Goal: Information Seeking & Learning: Find specific fact

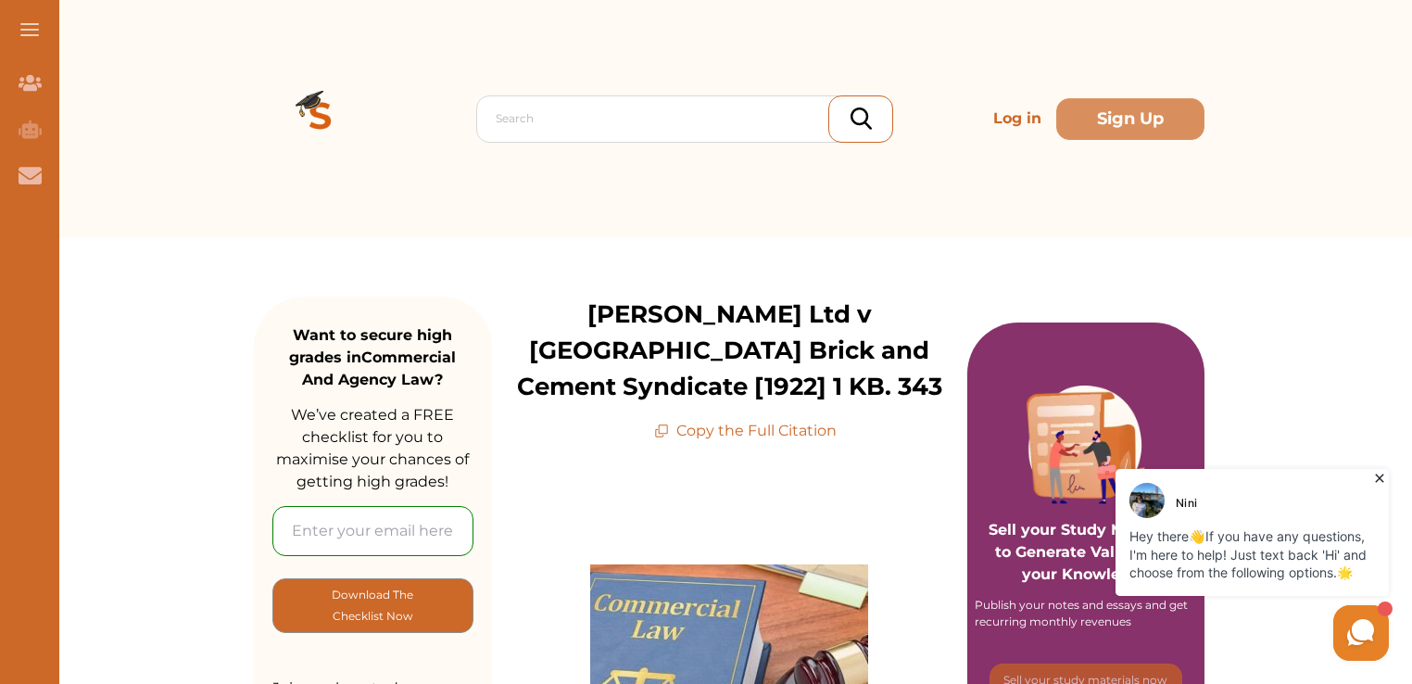
click at [928, 57] on div "Search Log in Sign Up" at bounding box center [729, 118] width 950 height 237
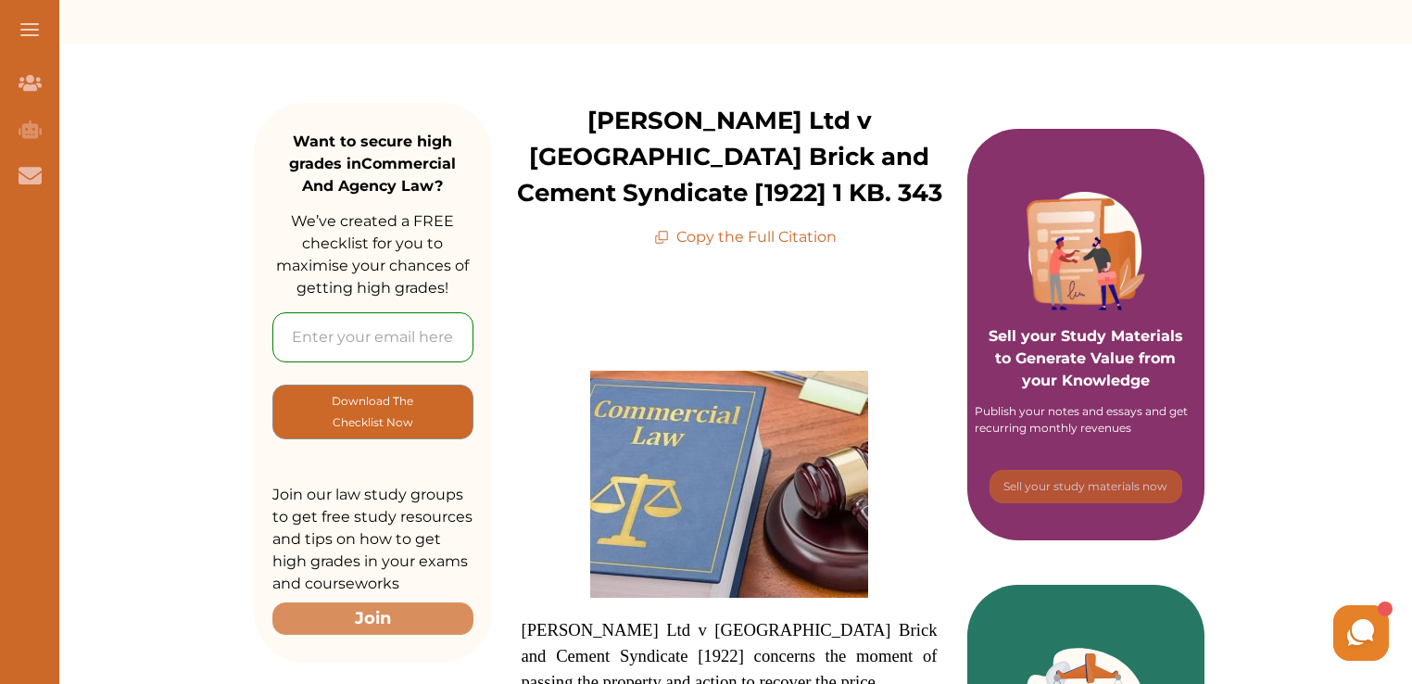
scroll to position [185, 0]
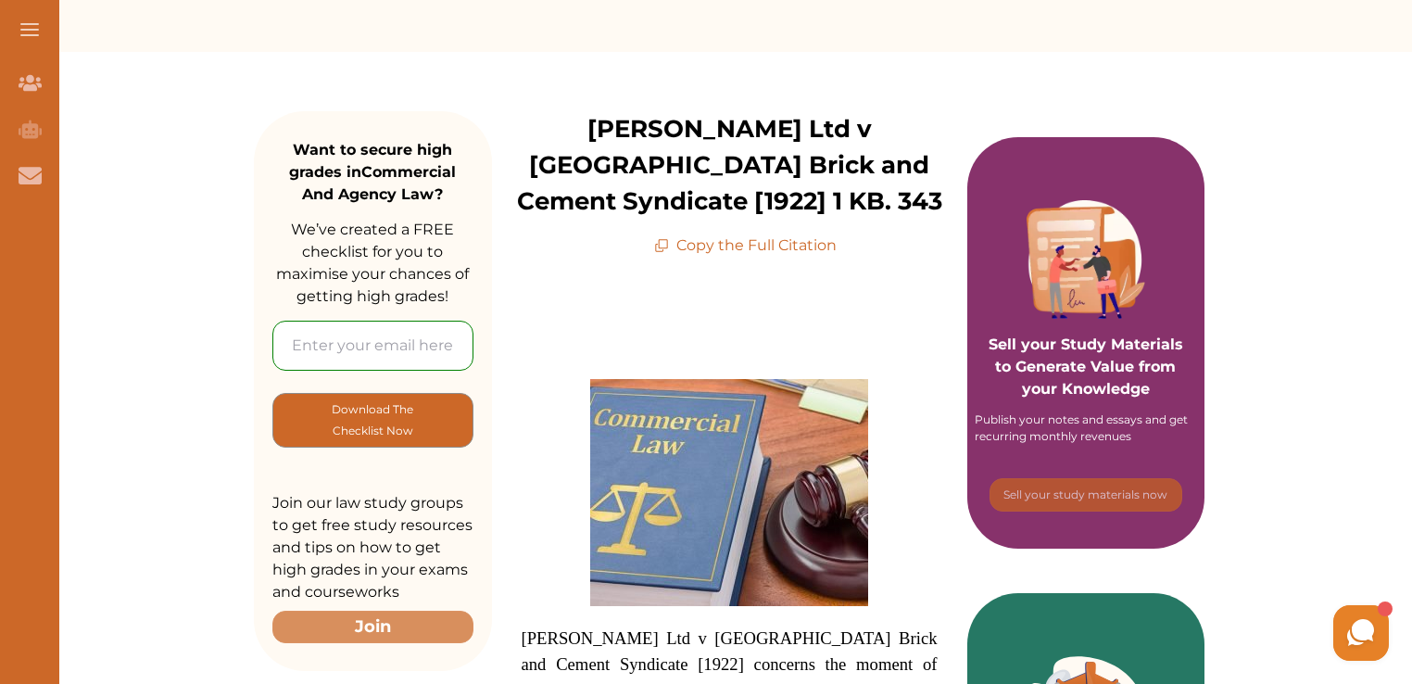
click at [709, 249] on p "Copy the Full Citation" at bounding box center [745, 245] width 182 height 22
click at [660, 243] on icon at bounding box center [663, 243] width 9 height 9
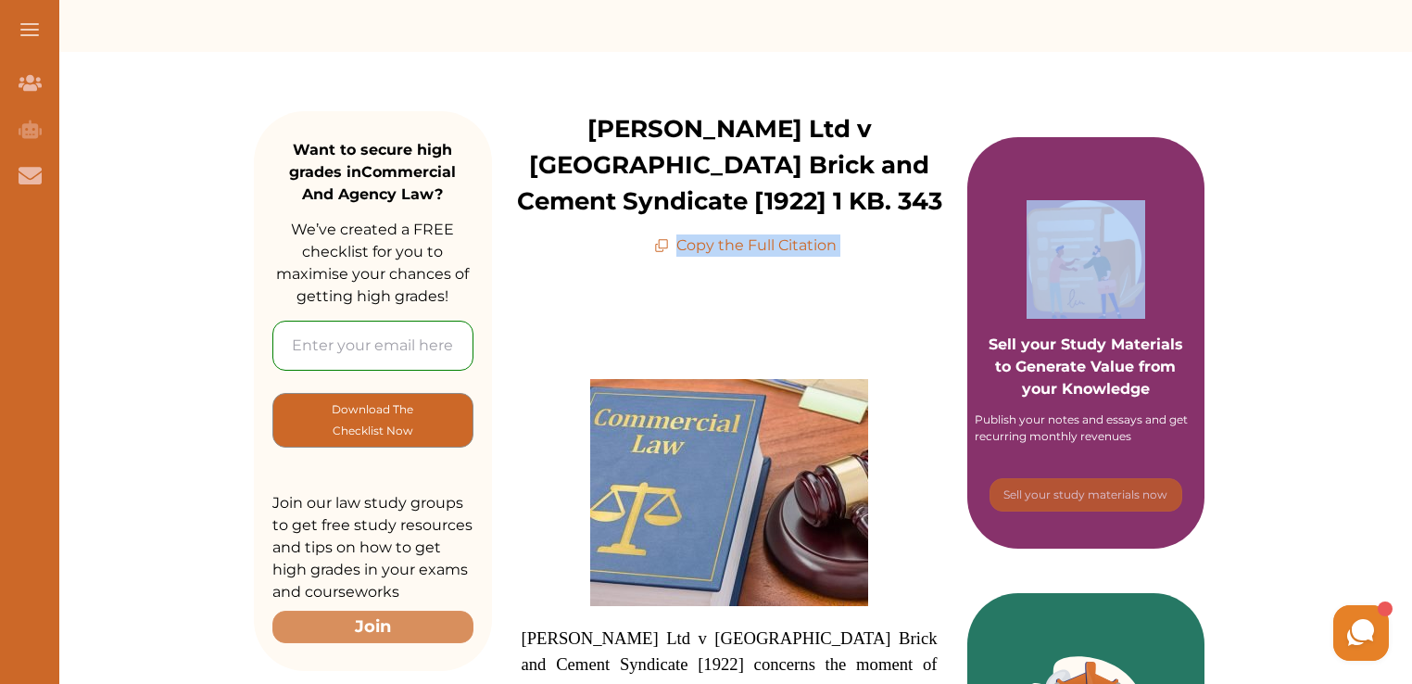
click at [660, 243] on icon at bounding box center [661, 245] width 15 height 15
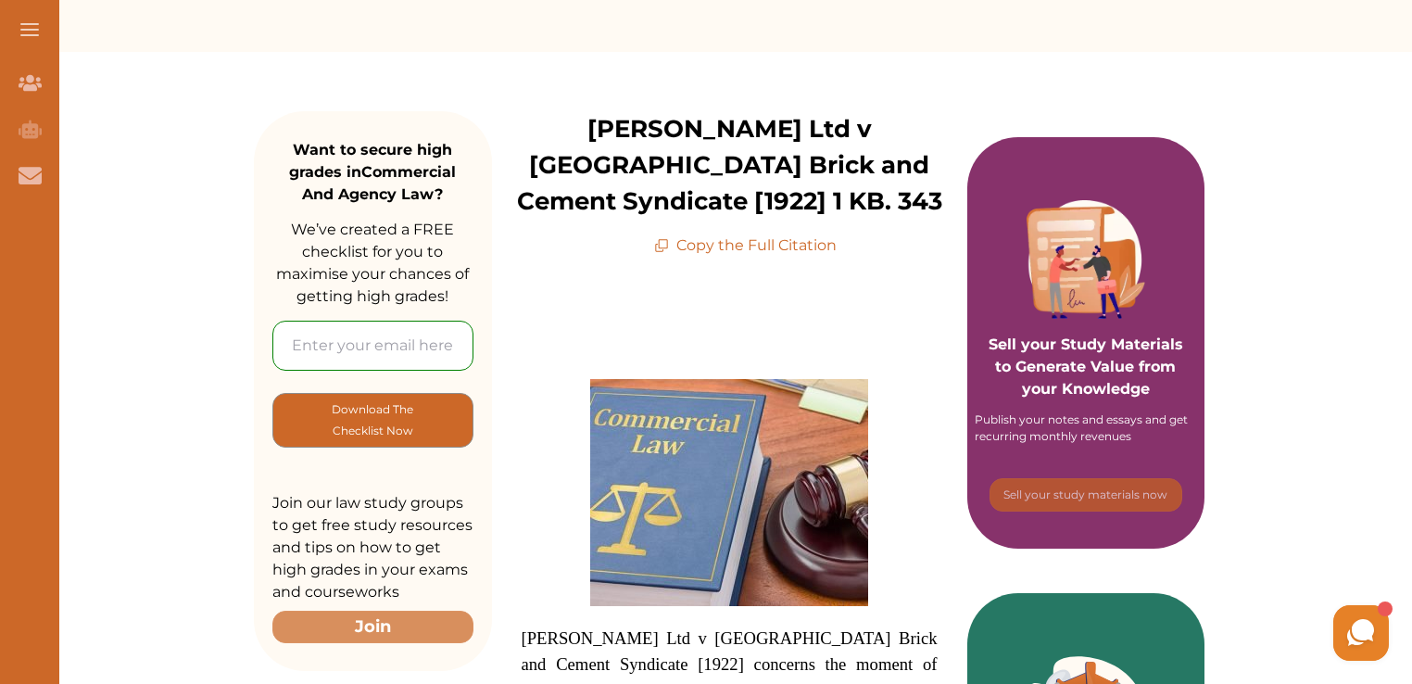
click at [660, 243] on icon at bounding box center [661, 245] width 15 height 15
click at [669, 241] on icon at bounding box center [661, 245] width 15 height 15
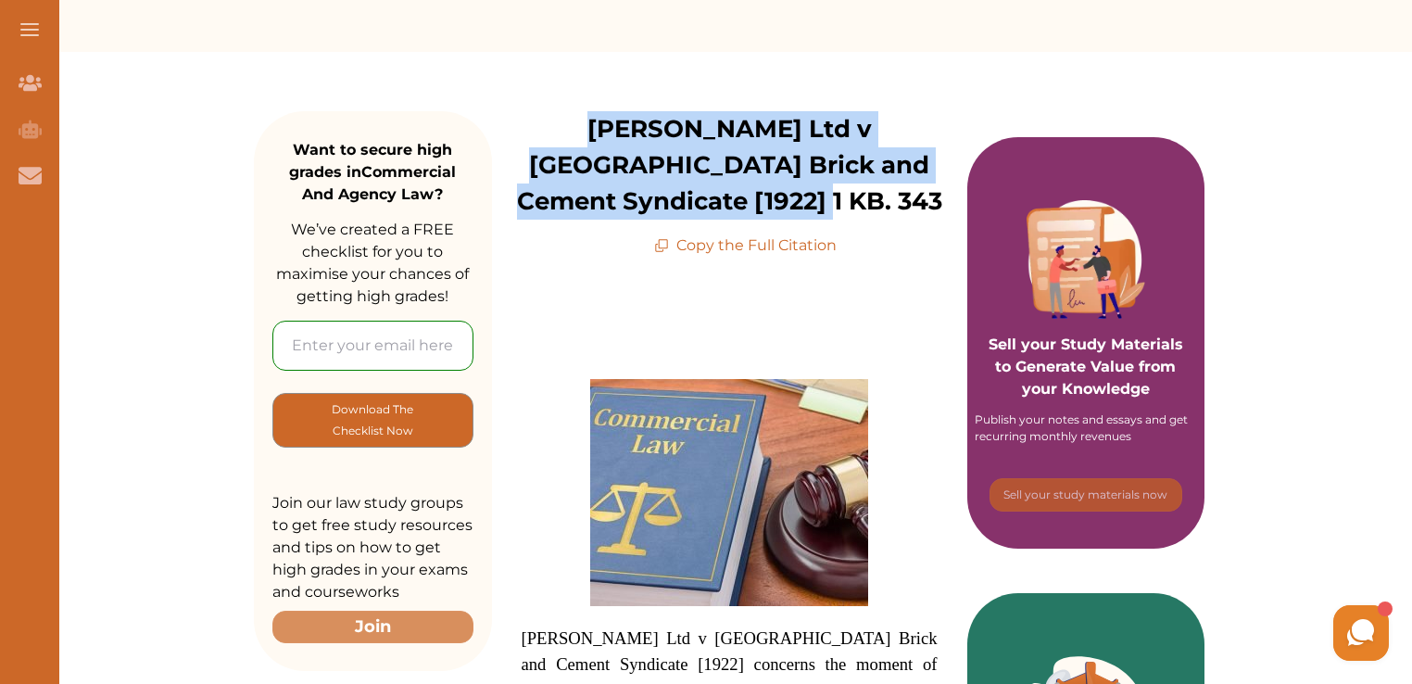
drag, startPoint x: 783, startPoint y: 196, endPoint x: 503, endPoint y: 122, distance: 289.4
click at [503, 122] on p "[PERSON_NAME] Ltd v [GEOGRAPHIC_DATA] Brick and Cement Syndicate [1922] 1 KB. 3…" at bounding box center [729, 165] width 475 height 108
copy p "[PERSON_NAME] Ltd v [GEOGRAPHIC_DATA] Brick and Cement Syndicate [1922] 1 KB. 3…"
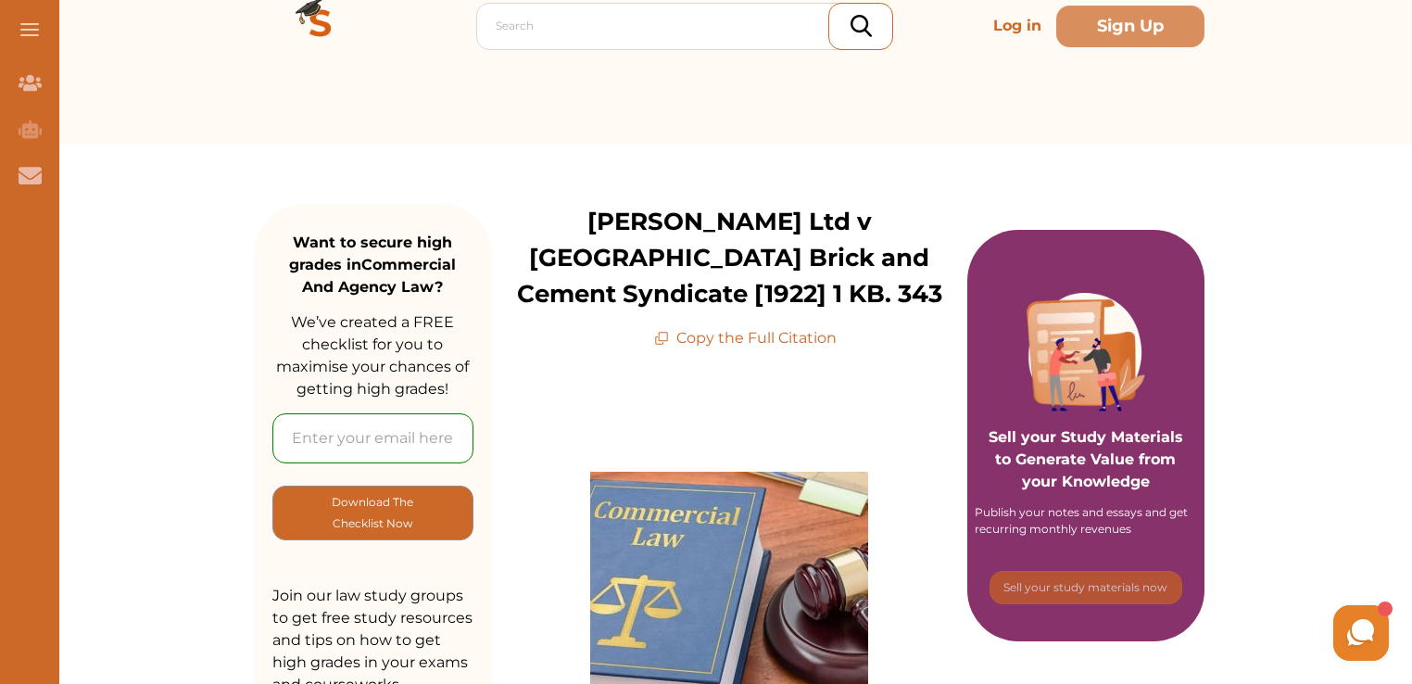
scroll to position [0, 0]
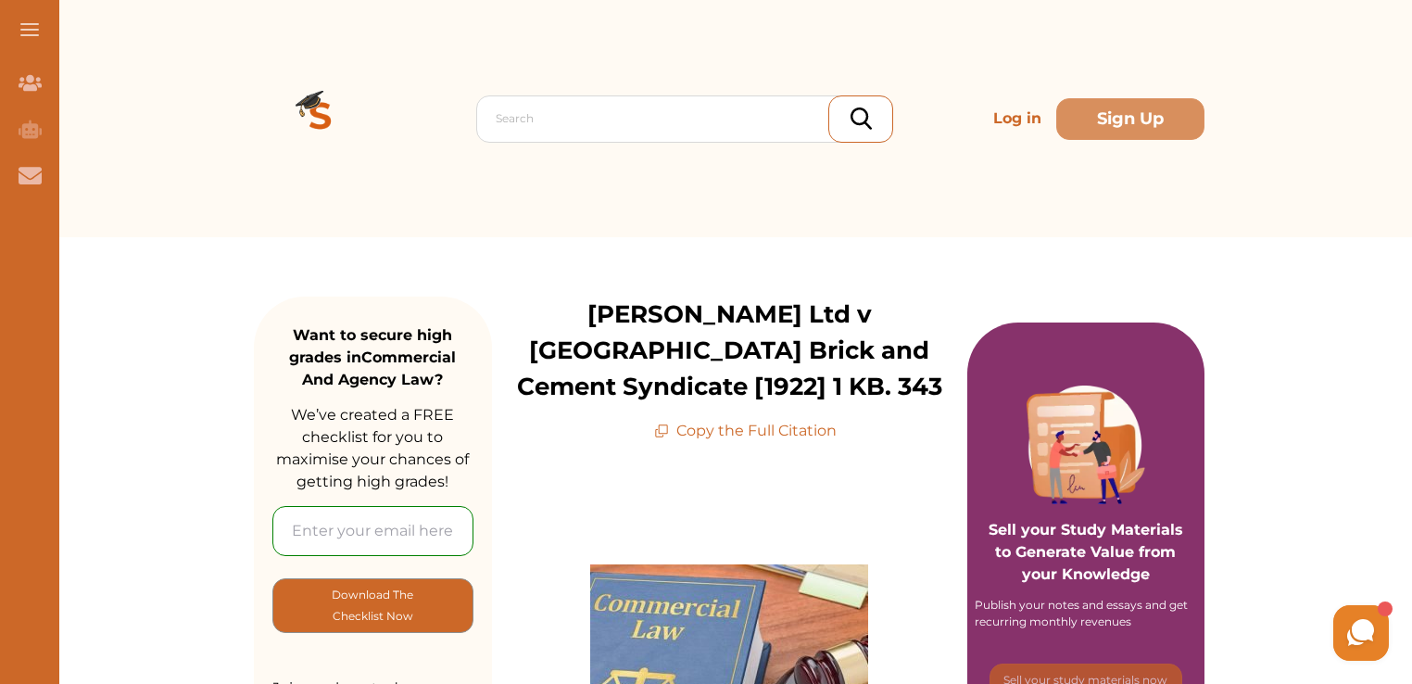
click at [322, 100] on img at bounding box center [320, 118] width 133 height 133
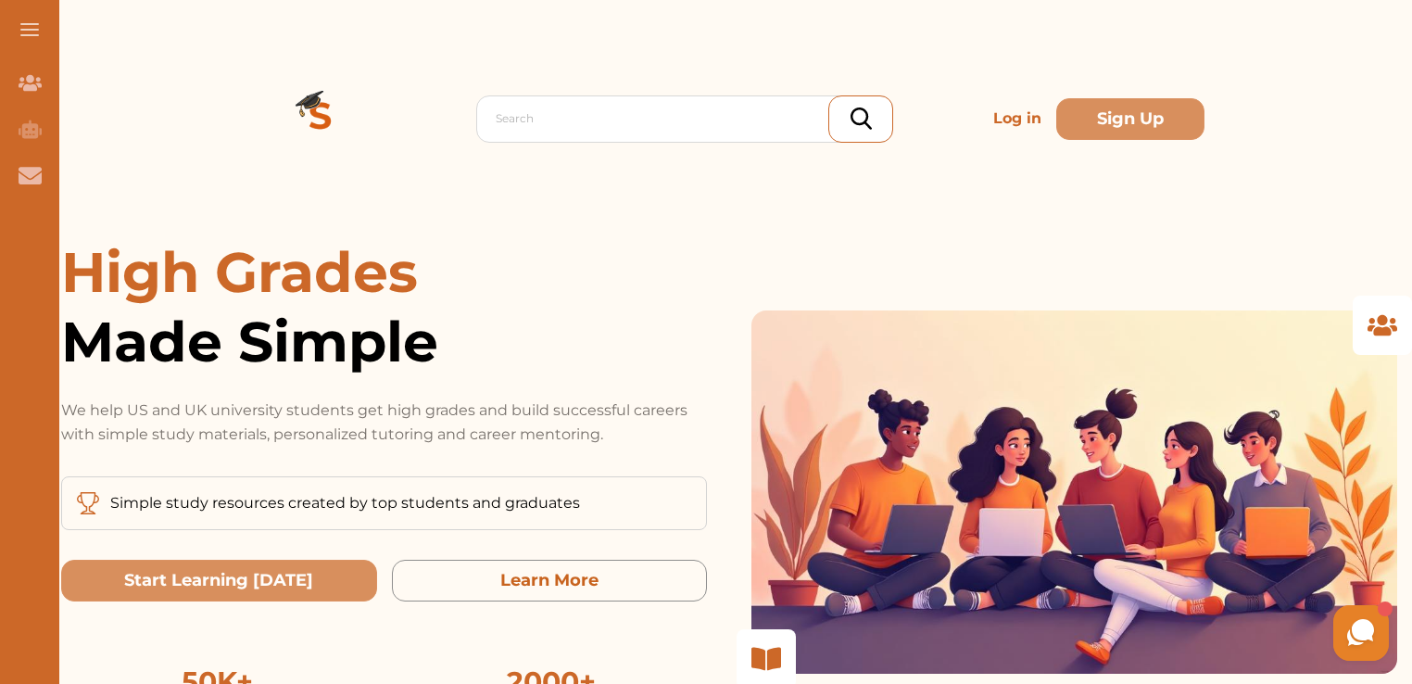
click at [322, 100] on img at bounding box center [320, 118] width 133 height 133
click at [42, 35] on button at bounding box center [29, 29] width 59 height 59
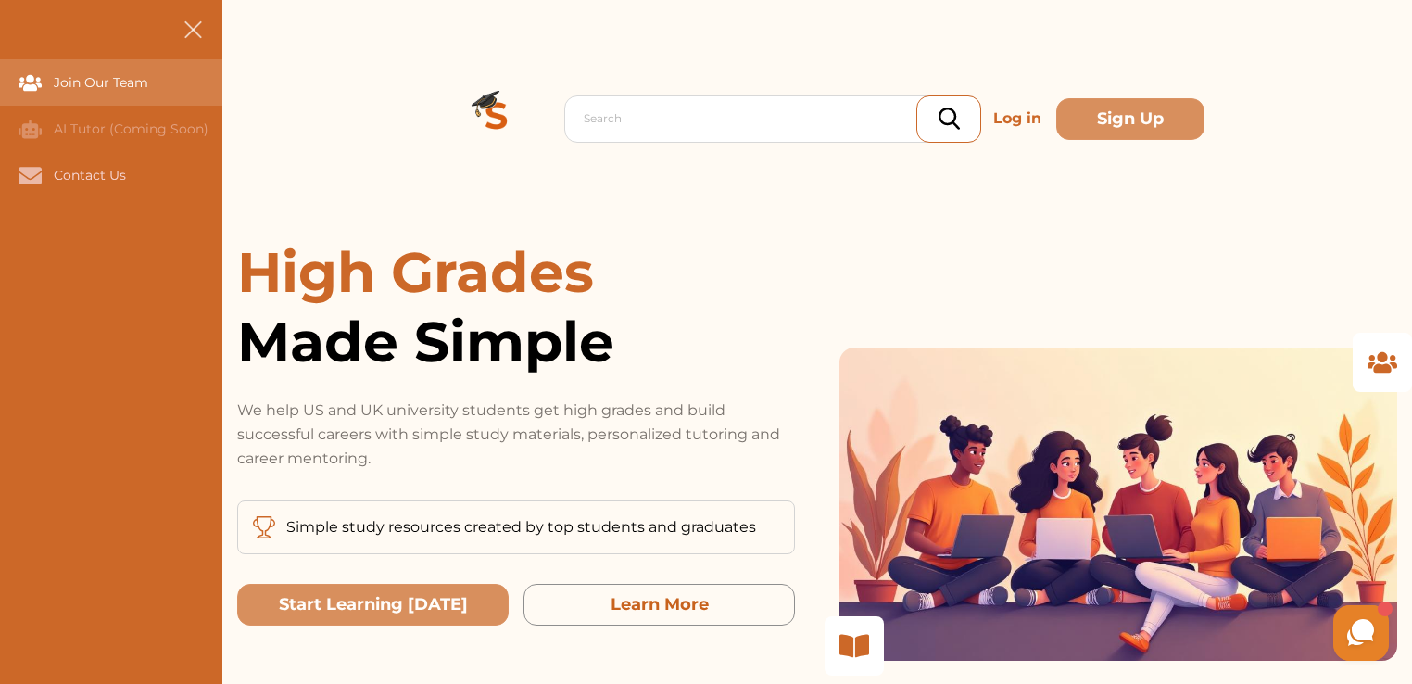
click at [0, 82] on div "Join Our Team" at bounding box center [0, 82] width 0 height 46
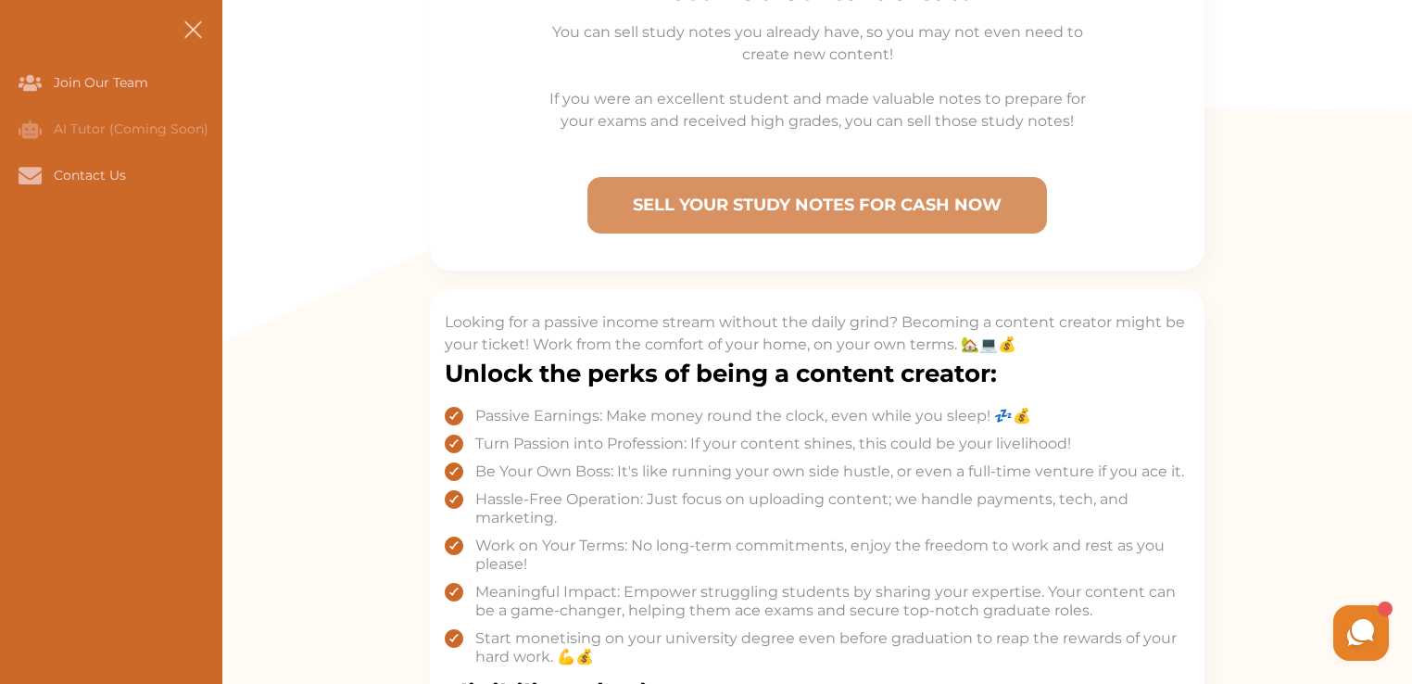
scroll to position [926, 0]
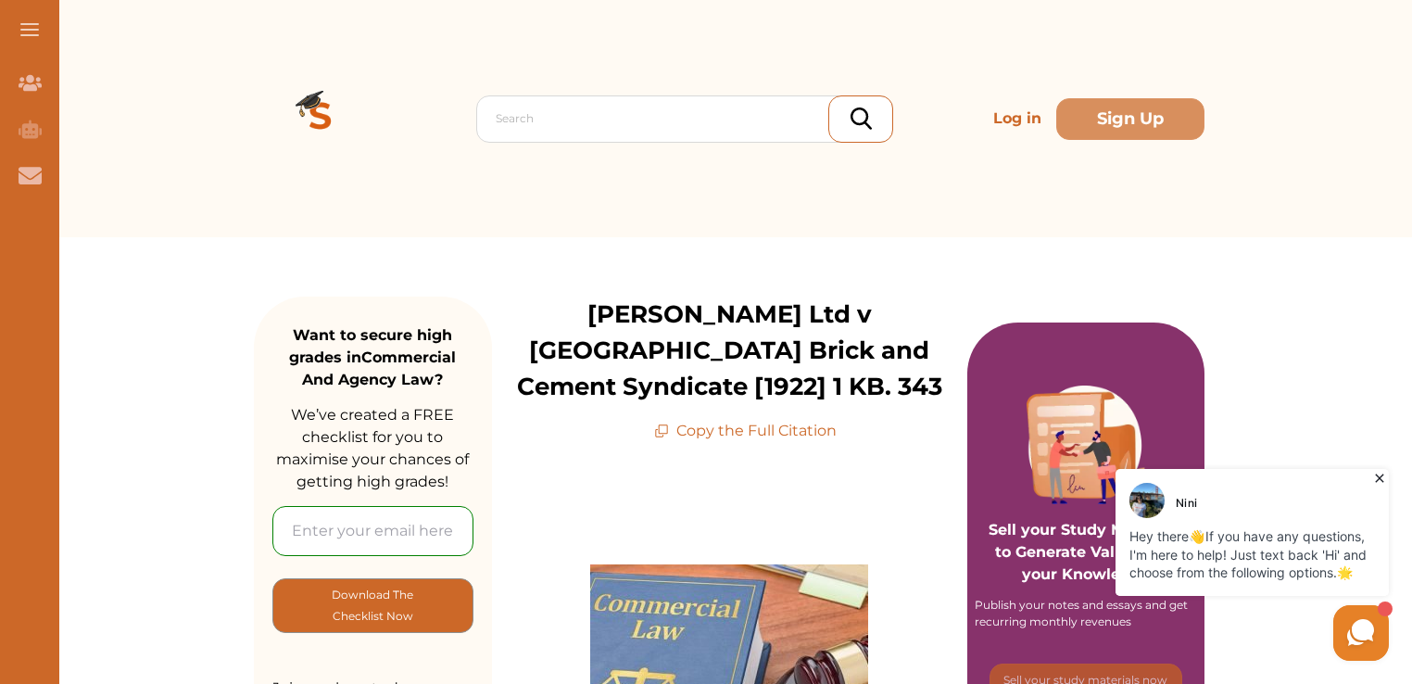
click at [197, 96] on div "Search Log in Sign Up Search Log in Sign Up" at bounding box center [728, 118] width 1365 height 237
